Goal: Find specific page/section

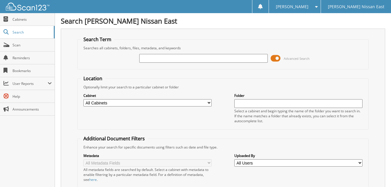
click at [225, 59] on input "text" at bounding box center [203, 58] width 128 height 9
type input "34539"
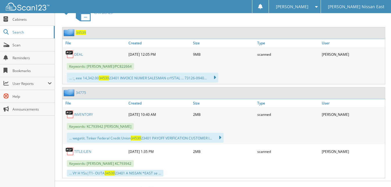
scroll to position [287, 0]
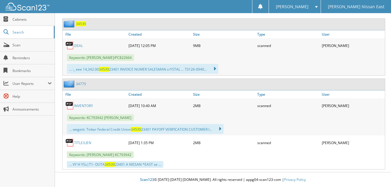
click at [77, 44] on link "DEAL" at bounding box center [78, 45] width 9 height 5
click at [28, 3] on img at bounding box center [28, 7] width 44 height 8
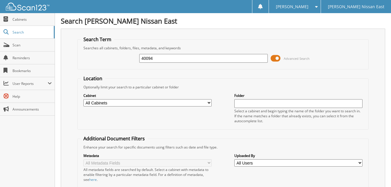
type input "40094"
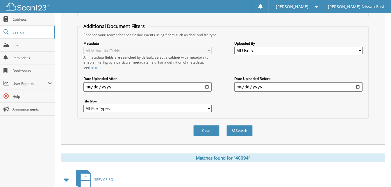
scroll to position [145, 0]
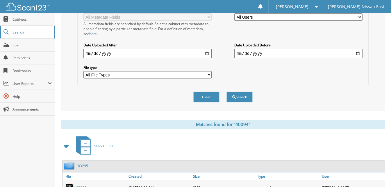
click at [26, 29] on link "Search" at bounding box center [27, 32] width 55 height 13
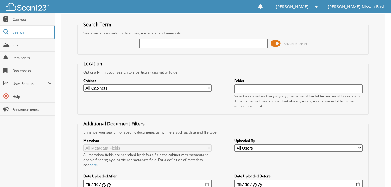
scroll to position [29, 0]
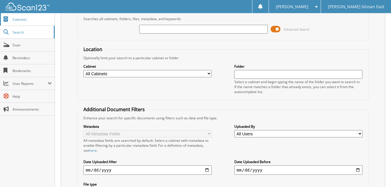
click at [28, 19] on span "Cabinets" at bounding box center [32, 19] width 39 height 5
